Goal: Complete application form

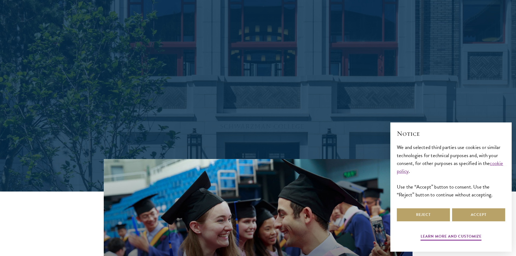
scroll to position [81, 0]
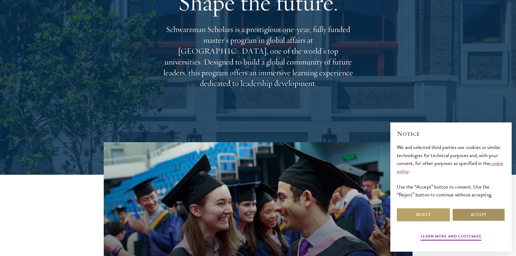
click at [495, 214] on button "Accept" at bounding box center [478, 214] width 53 height 13
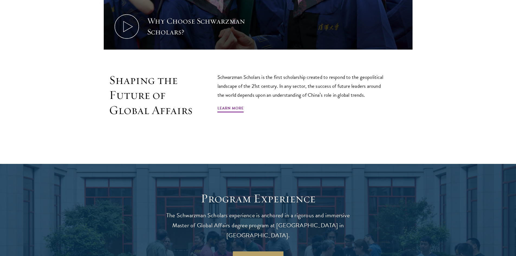
scroll to position [0, 0]
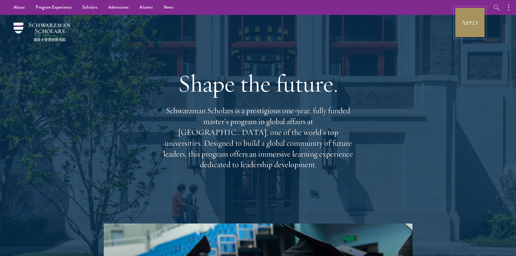
click at [475, 19] on link "Apply" at bounding box center [469, 22] width 30 height 30
